Goal: Task Accomplishment & Management: Use online tool/utility

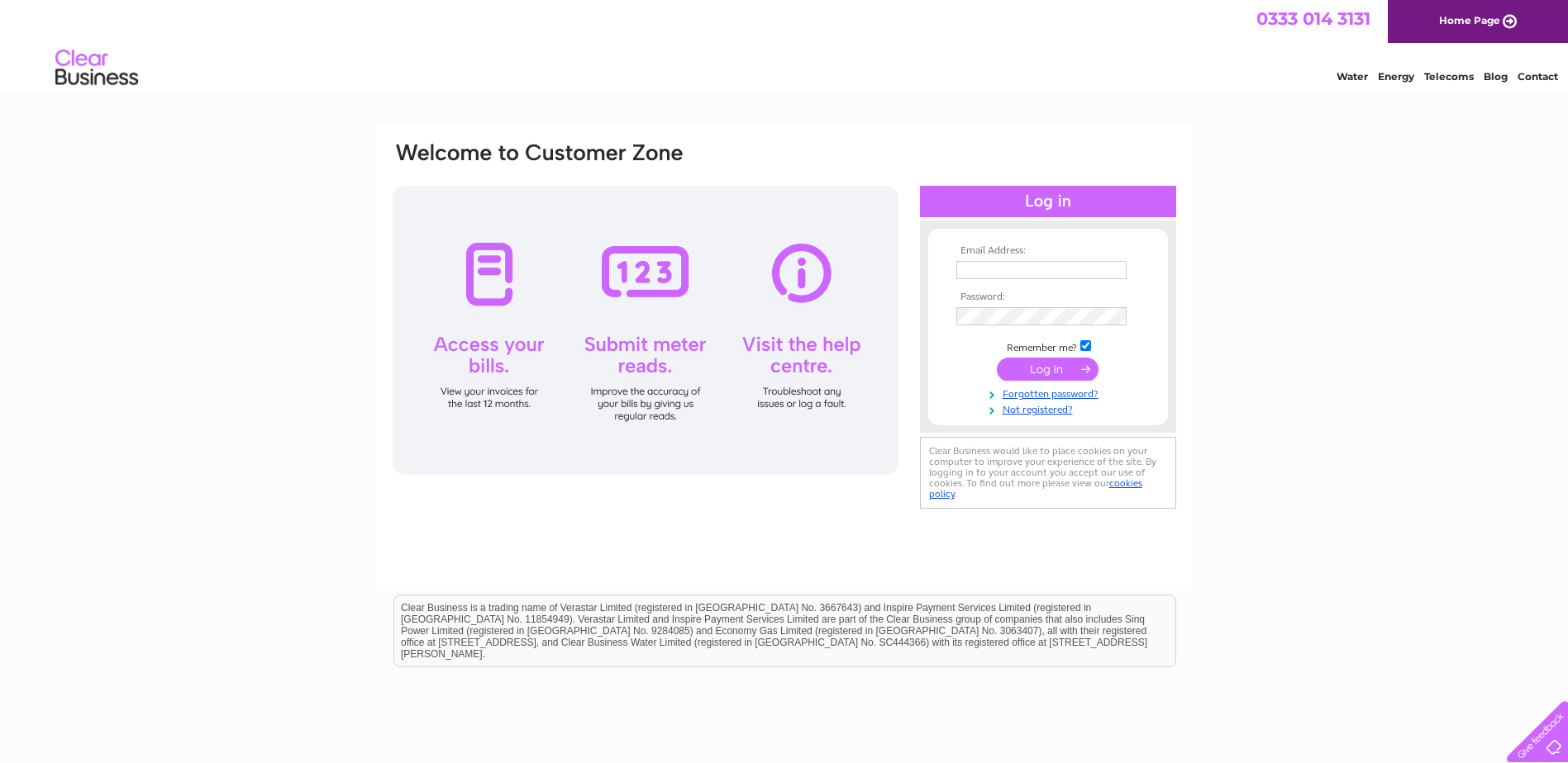
type input "abdul@ekwholesale.co.uk"
click at [1061, 366] on input "submit" at bounding box center [1048, 369] width 102 height 23
click at [640, 275] on div at bounding box center [646, 330] width 506 height 289
click at [639, 363] on div at bounding box center [646, 330] width 506 height 289
click at [638, 358] on div at bounding box center [646, 330] width 506 height 289
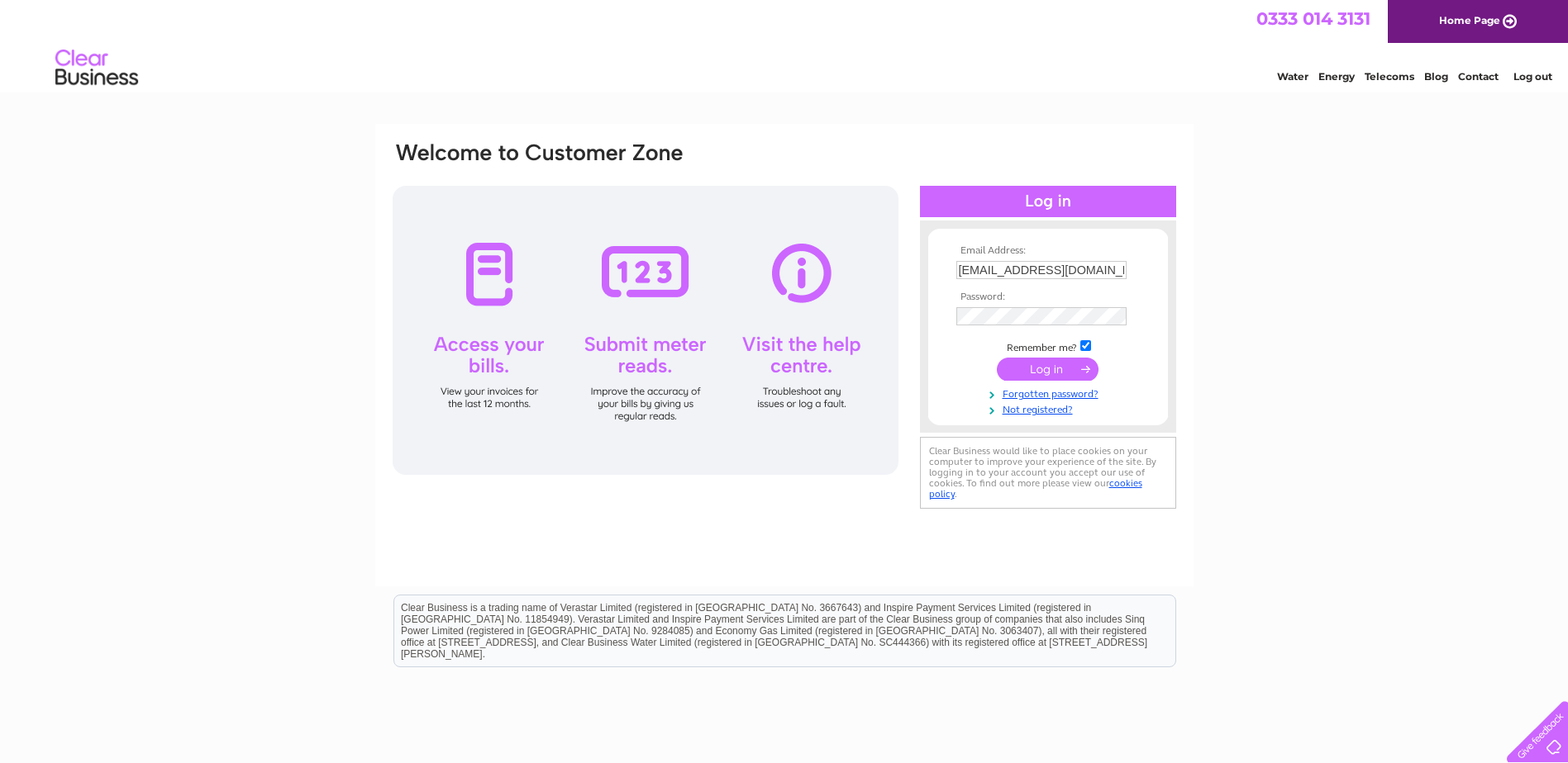
click at [638, 358] on div at bounding box center [646, 330] width 506 height 289
click at [1061, 369] on input "submit" at bounding box center [1048, 369] width 102 height 23
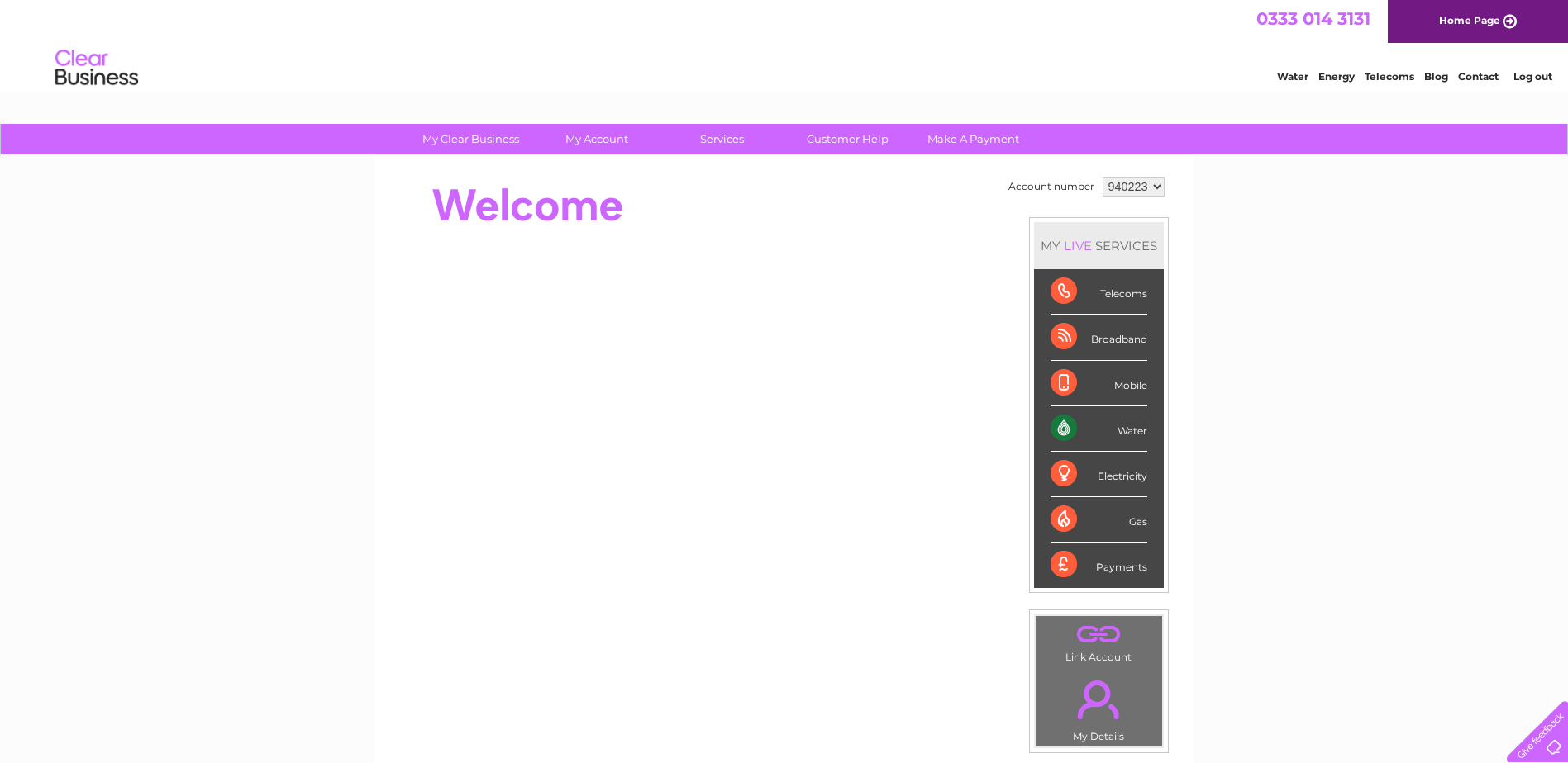
click at [1138, 432] on div "Water" at bounding box center [1099, 429] width 97 height 46
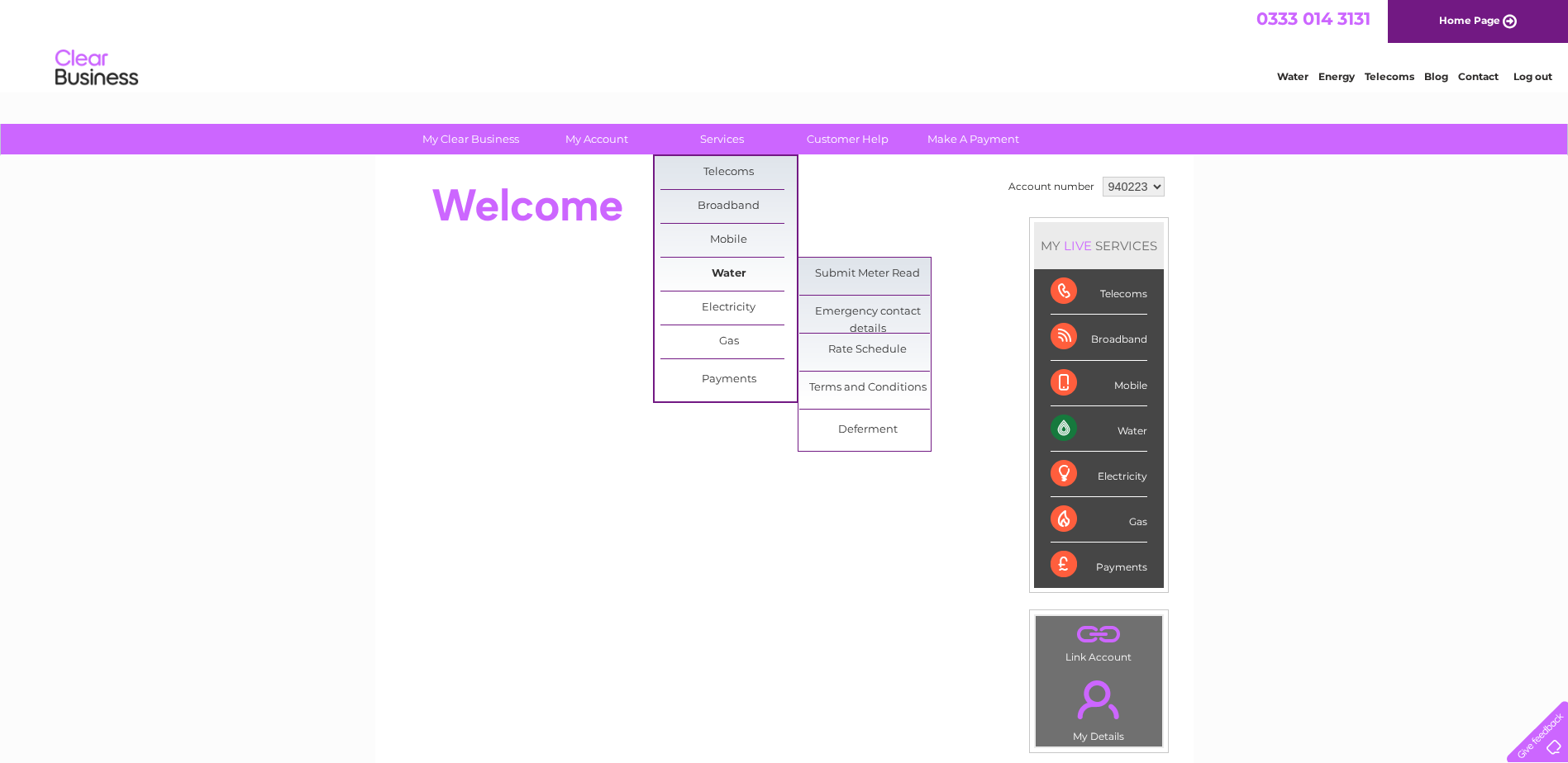
click at [728, 275] on link "Water" at bounding box center [728, 275] width 136 height 33
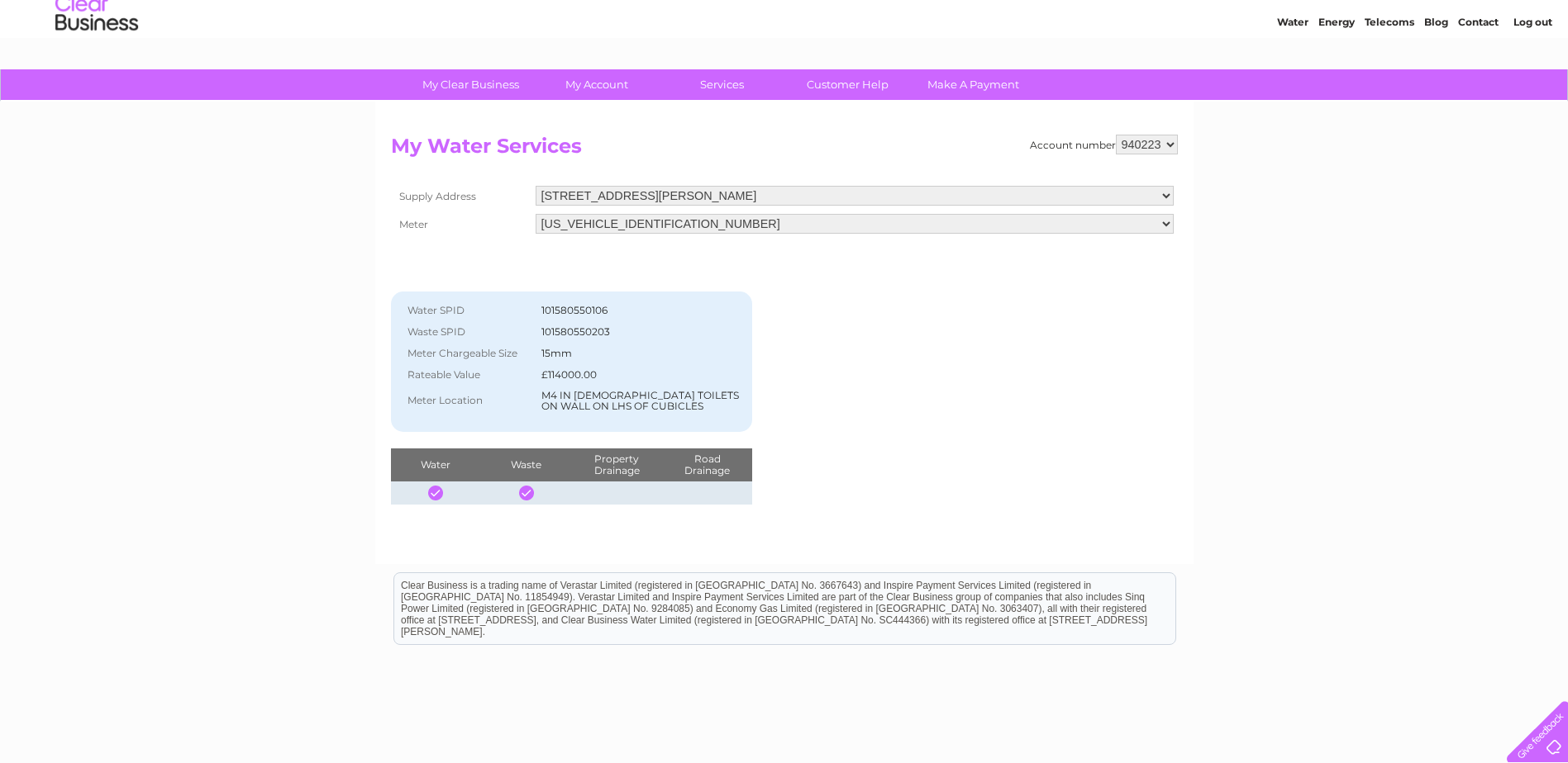
scroll to position [83, 0]
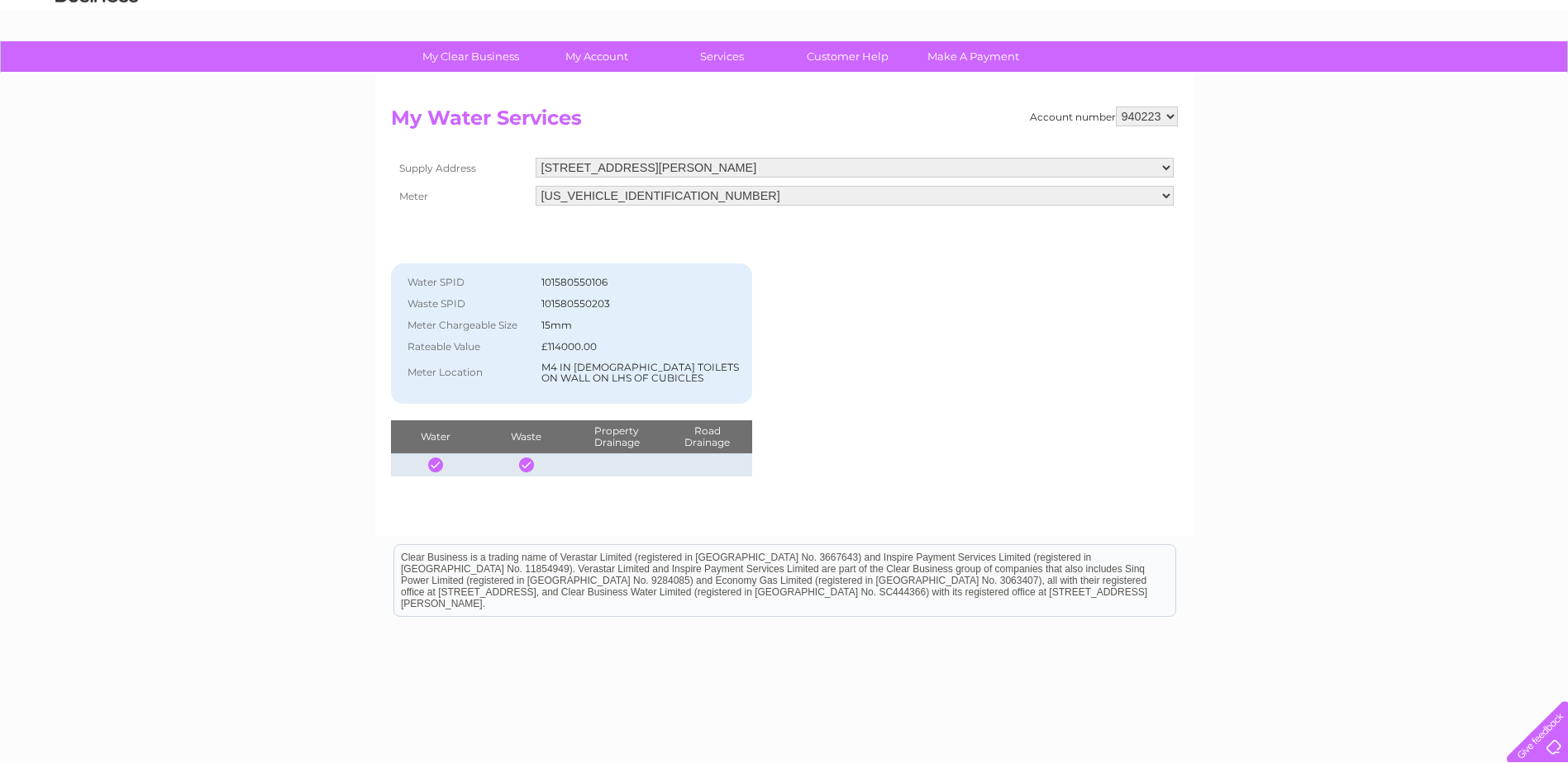
click at [1167, 193] on select "[US_VEHICLE_IDENTIFICATION_NUMBER]" at bounding box center [855, 196] width 638 height 20
click at [1167, 193] on select "[US_VEHICLE_IDENTIFICATION_NUMBER]" at bounding box center [855, 197] width 638 height 21
click at [1167, 165] on select "589 Lawmoor Street Dixon Blazes, 940223, GLASGOW, G5 0TT" at bounding box center [855, 169] width 638 height 21
click at [1123, 318] on div "Account number 940223 My Water Services Supply Address 589 Lawmoor Street Dixon…" at bounding box center [784, 292] width 787 height 371
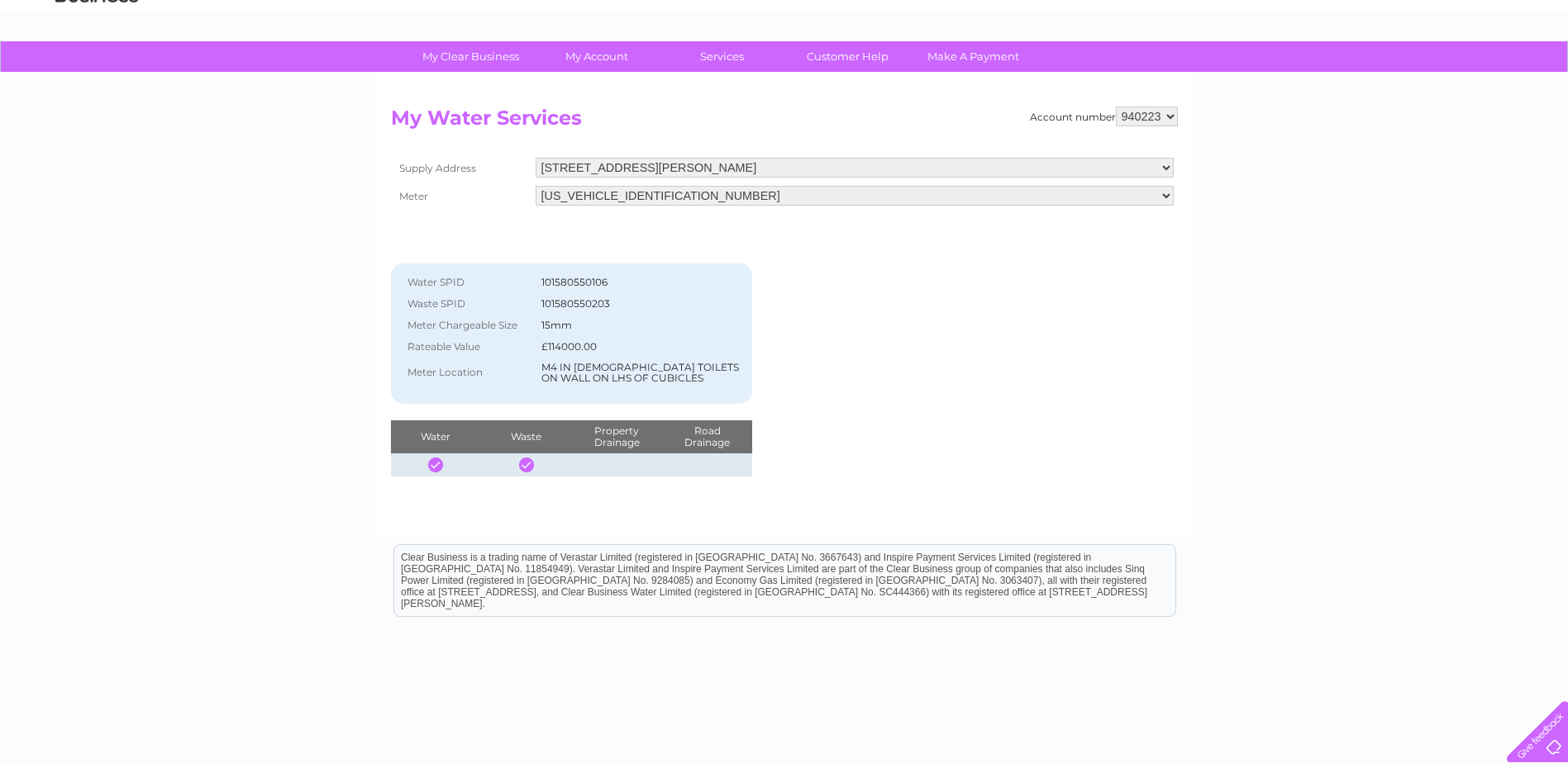
click at [434, 461] on div at bounding box center [435, 464] width 15 height 15
click at [525, 464] on div at bounding box center [526, 464] width 15 height 15
click at [618, 440] on th "Property Drainage" at bounding box center [616, 437] width 90 height 33
click at [726, 448] on th "Road Drainage" at bounding box center [708, 437] width 91 height 33
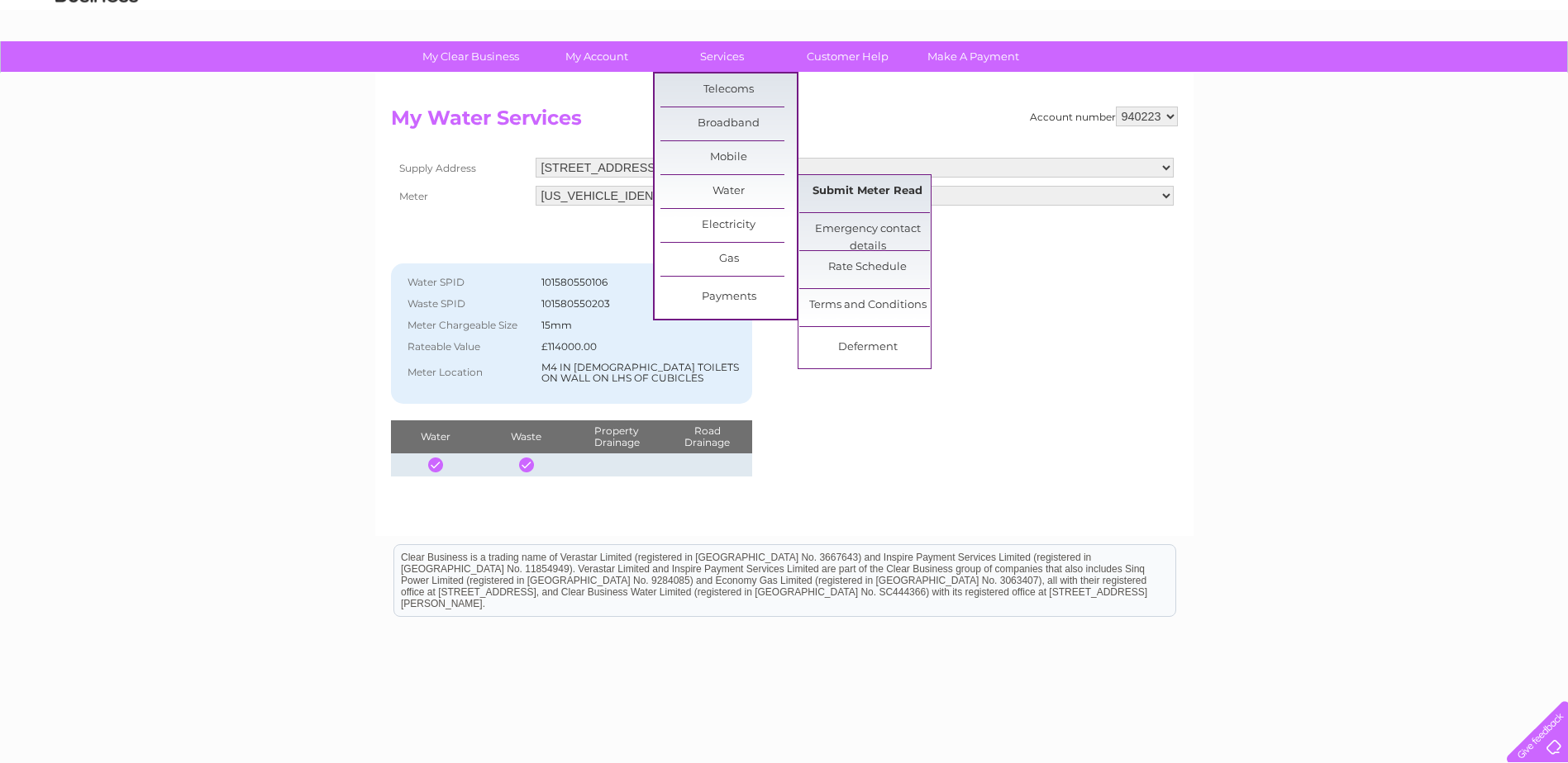
click at [846, 191] on link "Submit Meter Read" at bounding box center [867, 191] width 136 height 33
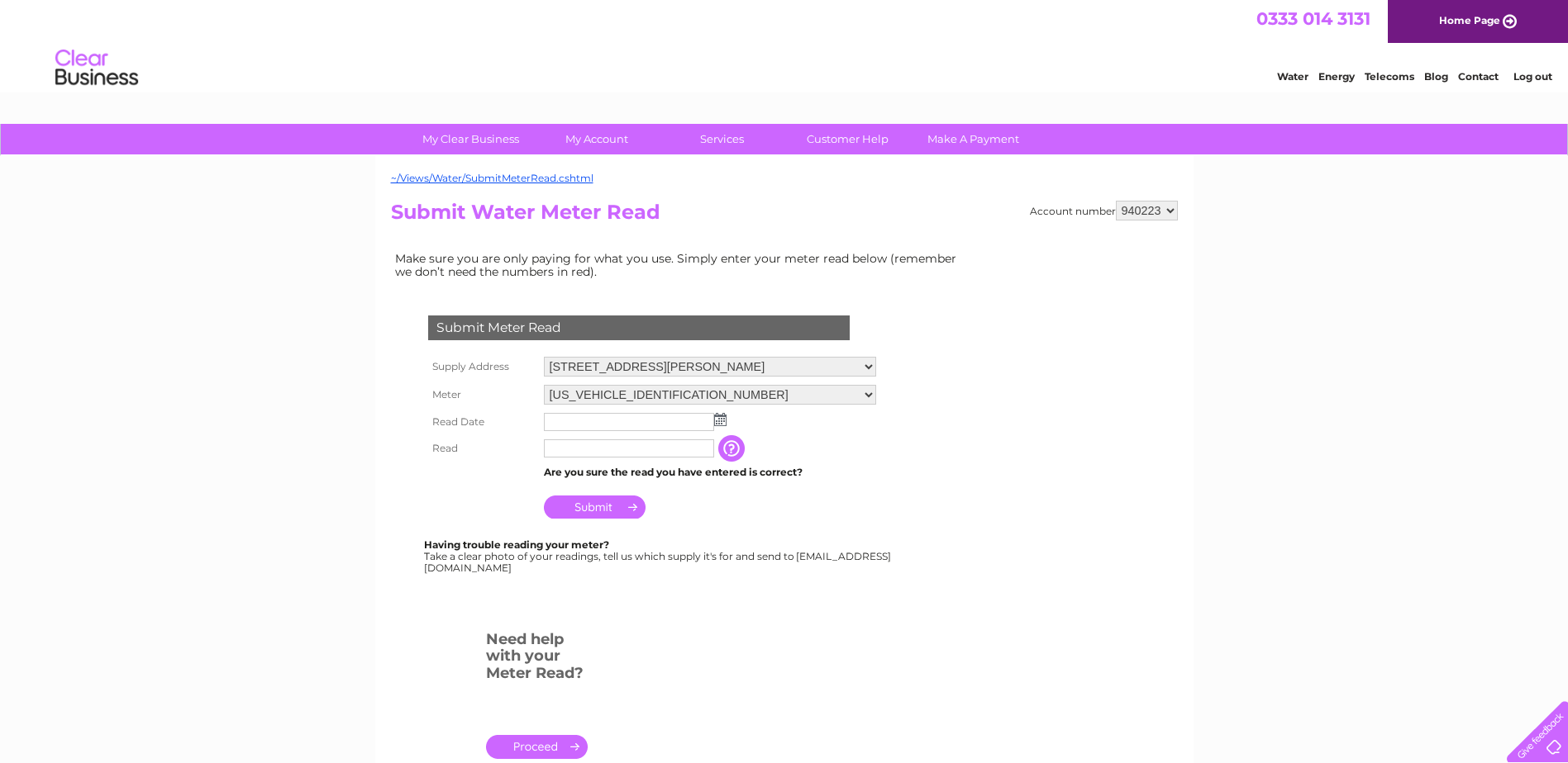
click at [722, 420] on img at bounding box center [720, 419] width 12 height 13
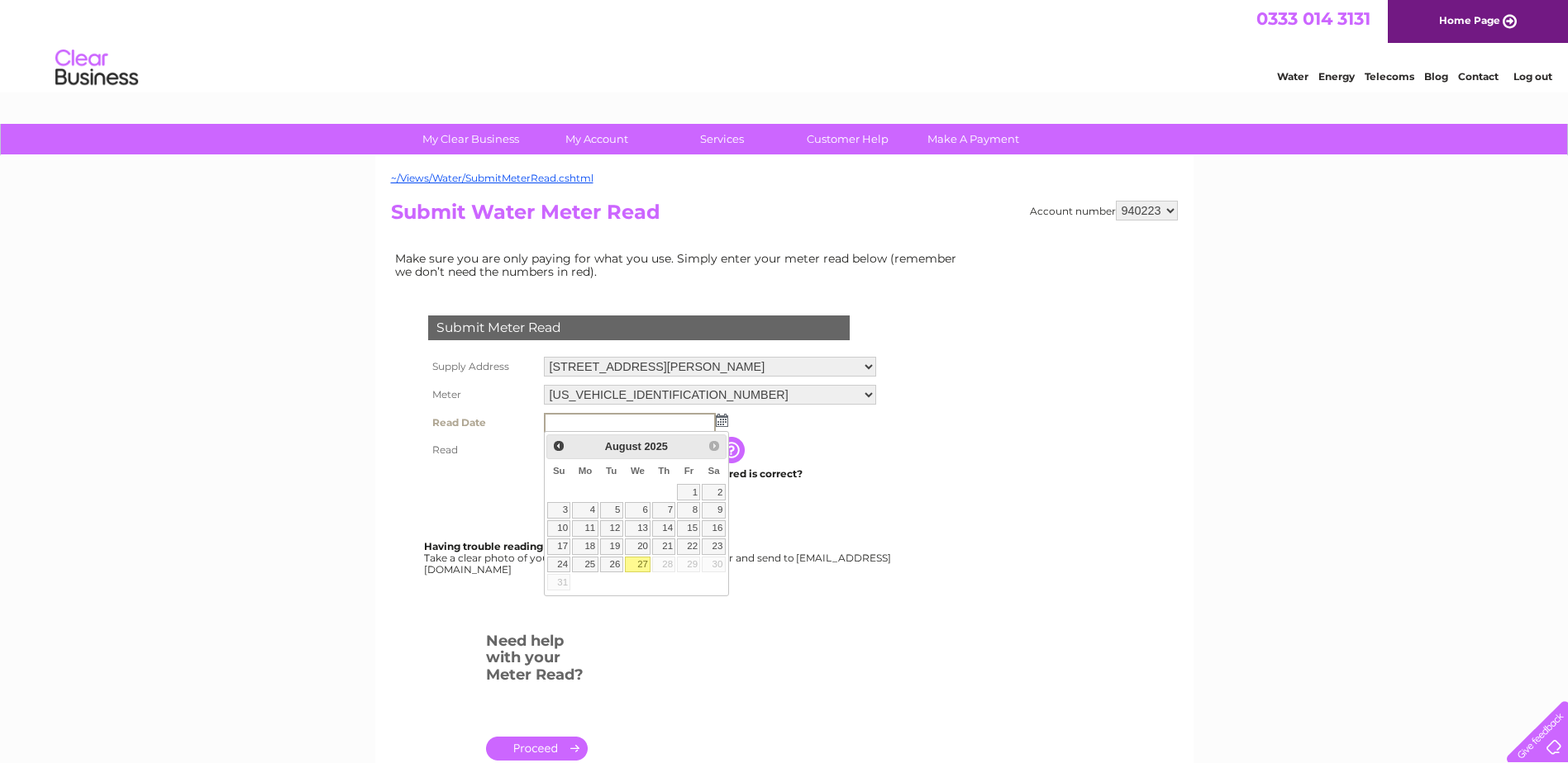
click at [640, 565] on link "27" at bounding box center [638, 565] width 26 height 17
type input "2025/08/27"
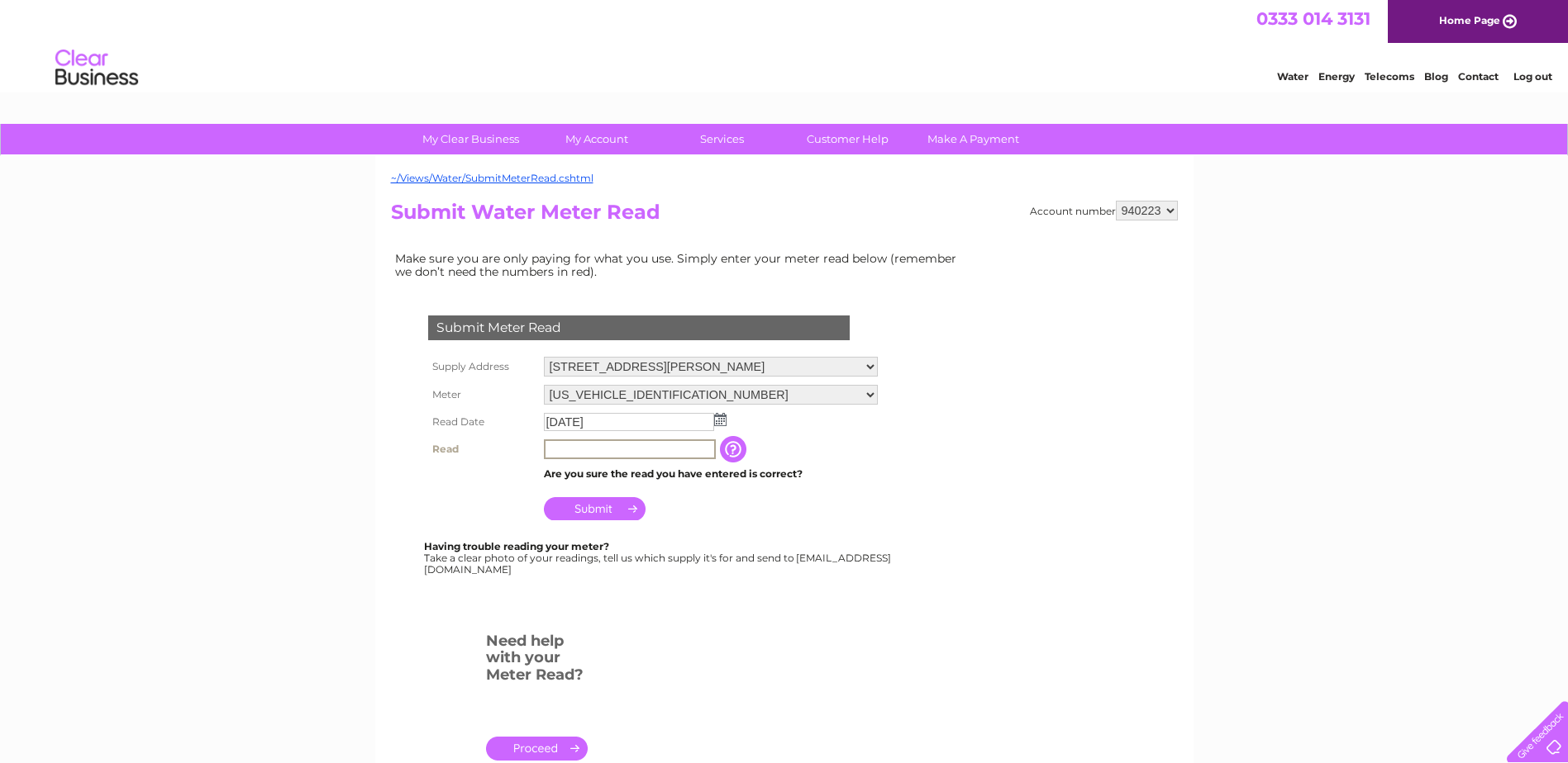
click at [568, 445] on input "text" at bounding box center [630, 450] width 172 height 20
type input "00426"
click at [589, 508] on input "Submit" at bounding box center [595, 508] width 102 height 23
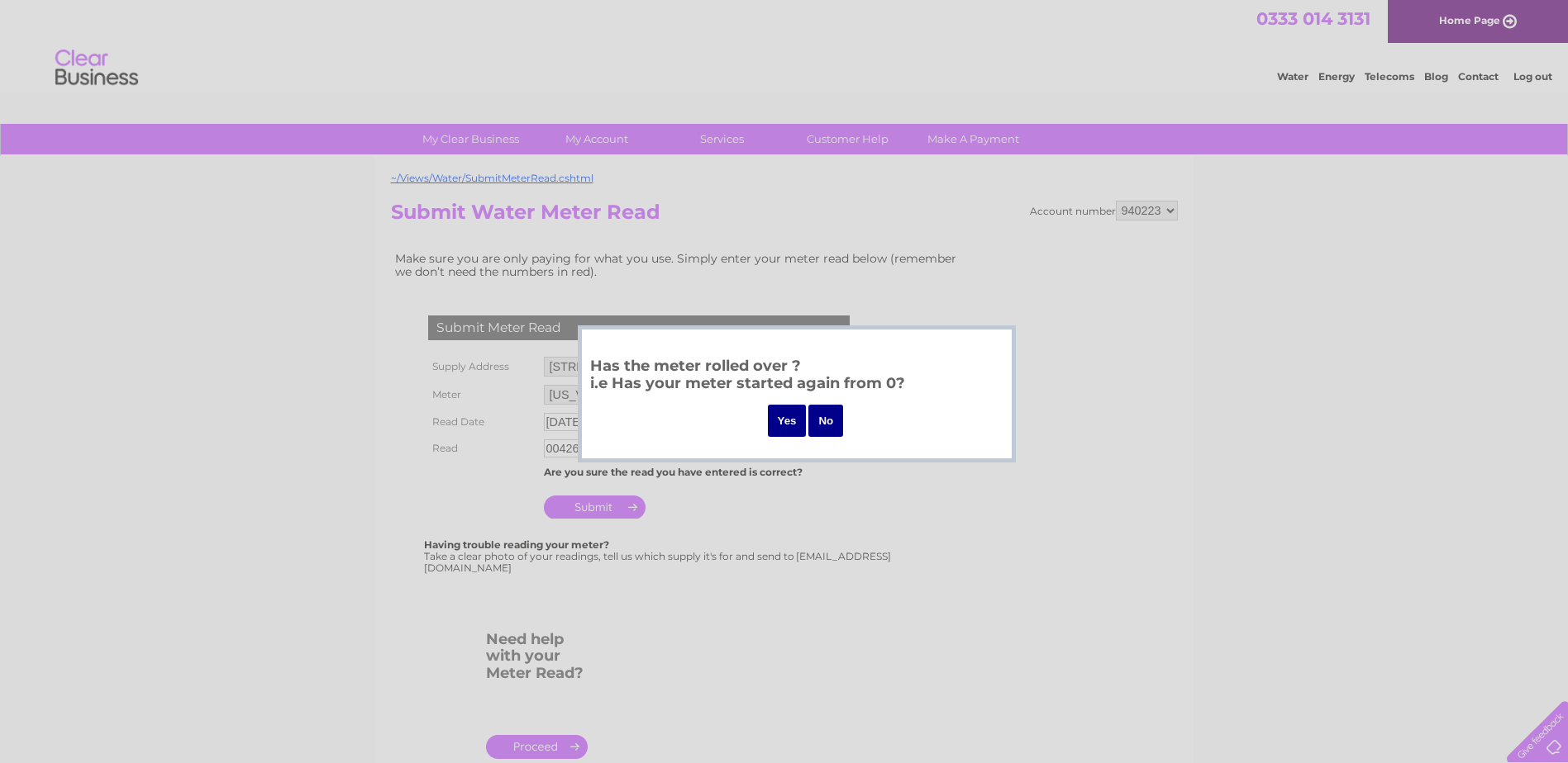
click at [829, 418] on input "No" at bounding box center [826, 421] width 35 height 32
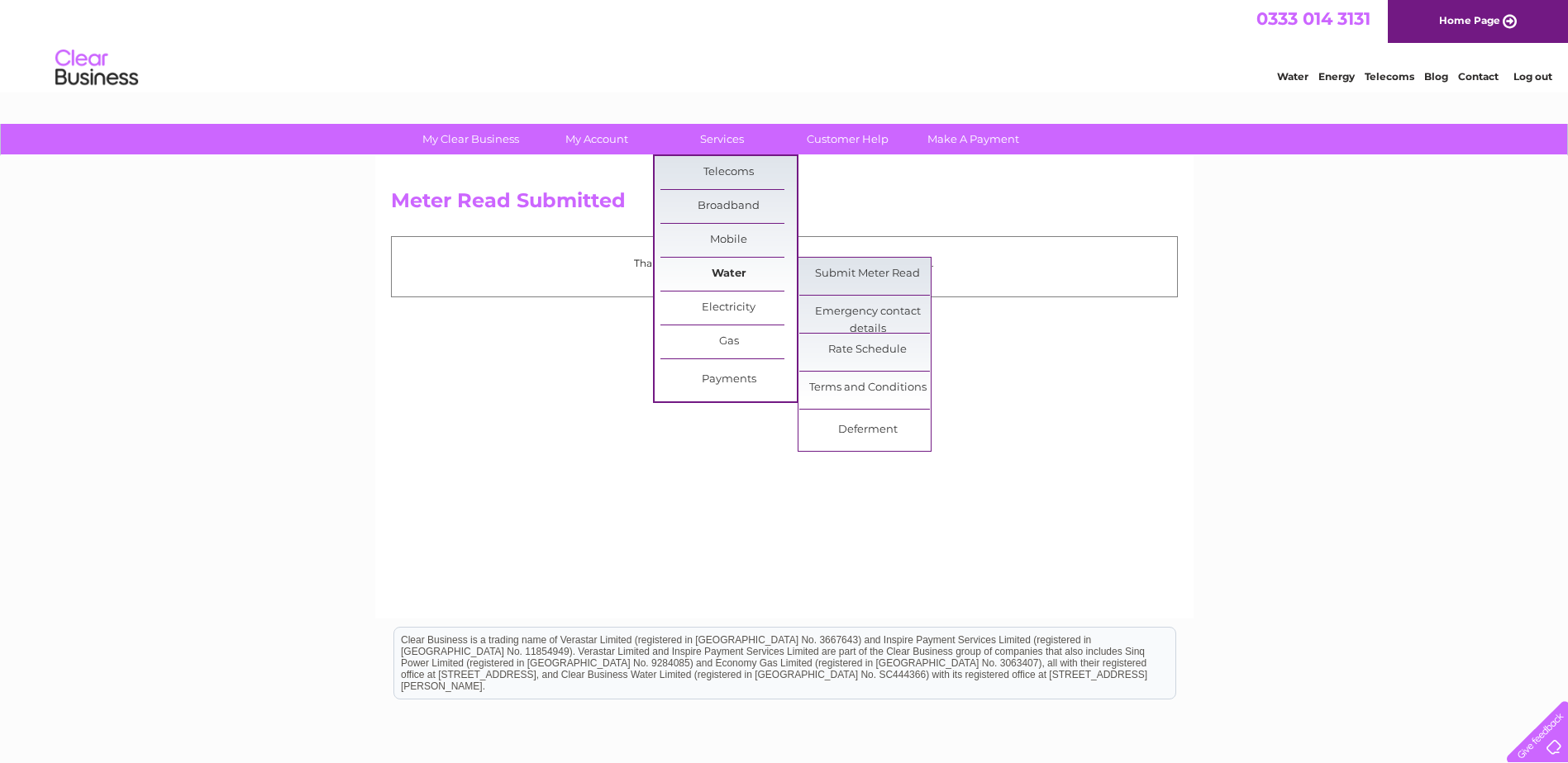
click at [730, 277] on link "Water" at bounding box center [728, 275] width 136 height 33
